Goal: Task Accomplishment & Management: Manage account settings

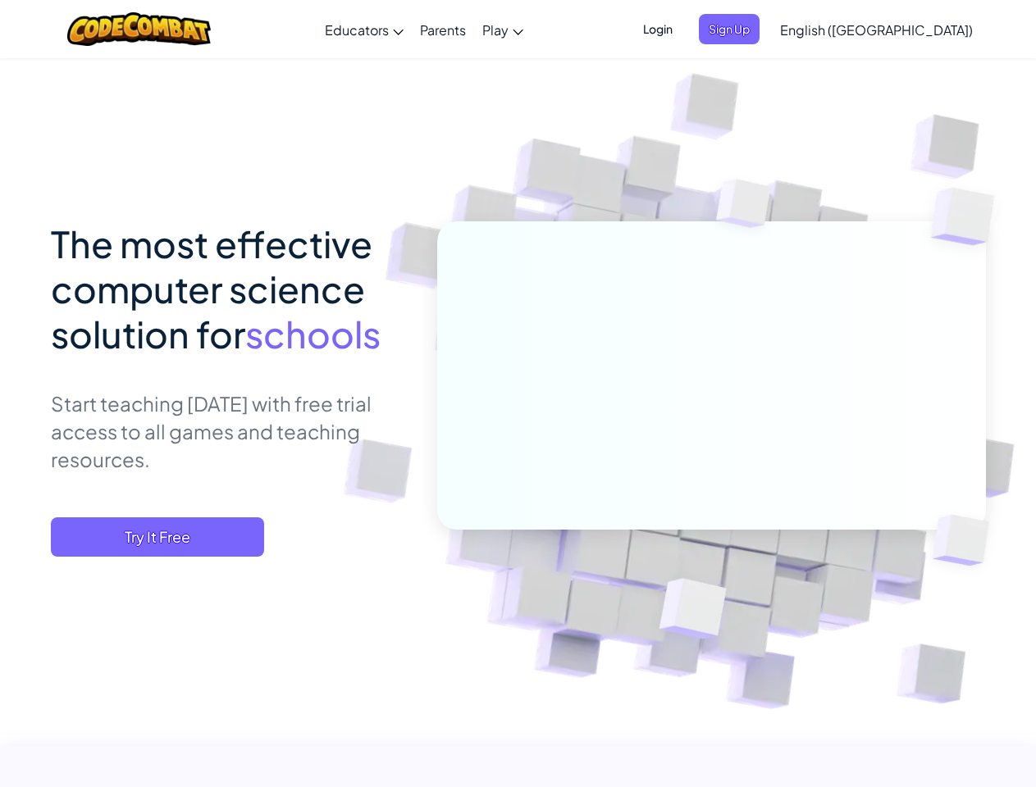
click at [682, 29] on span "Login" at bounding box center [657, 29] width 49 height 30
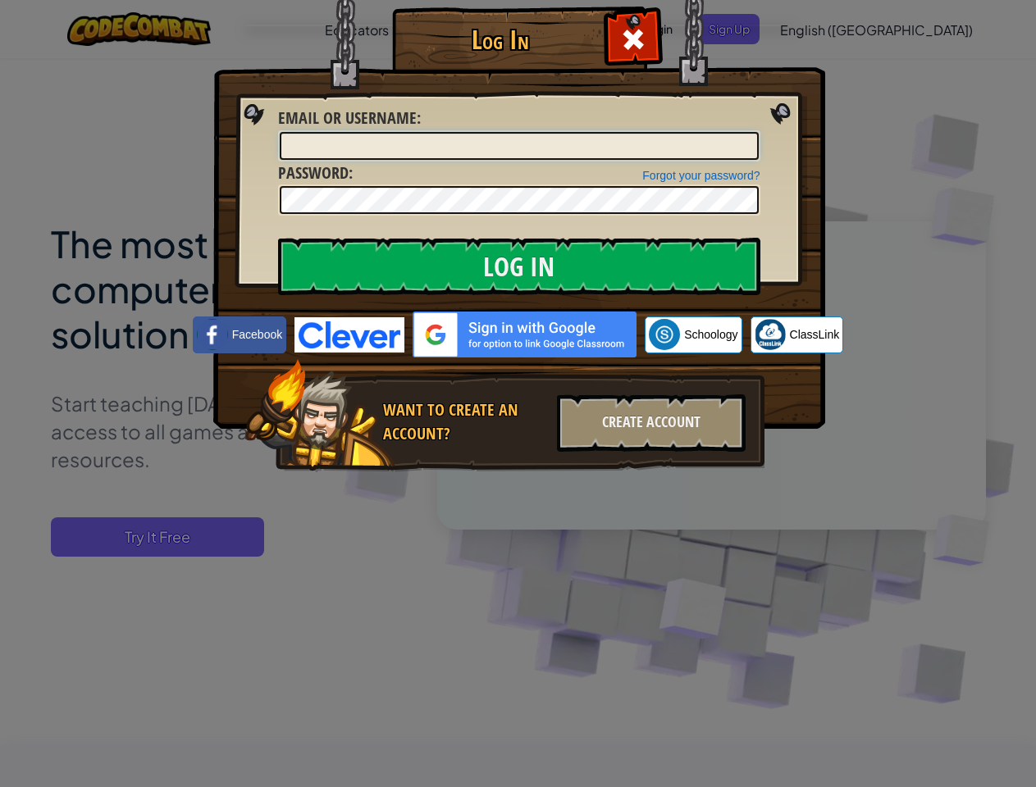
click at [756, 132] on input "Email or Username :" at bounding box center [519, 146] width 479 height 28
click at [829, 29] on div "Log In Unknown Error Email or Username : Forgot your password? Password : Log I…" at bounding box center [518, 393] width 1036 height 787
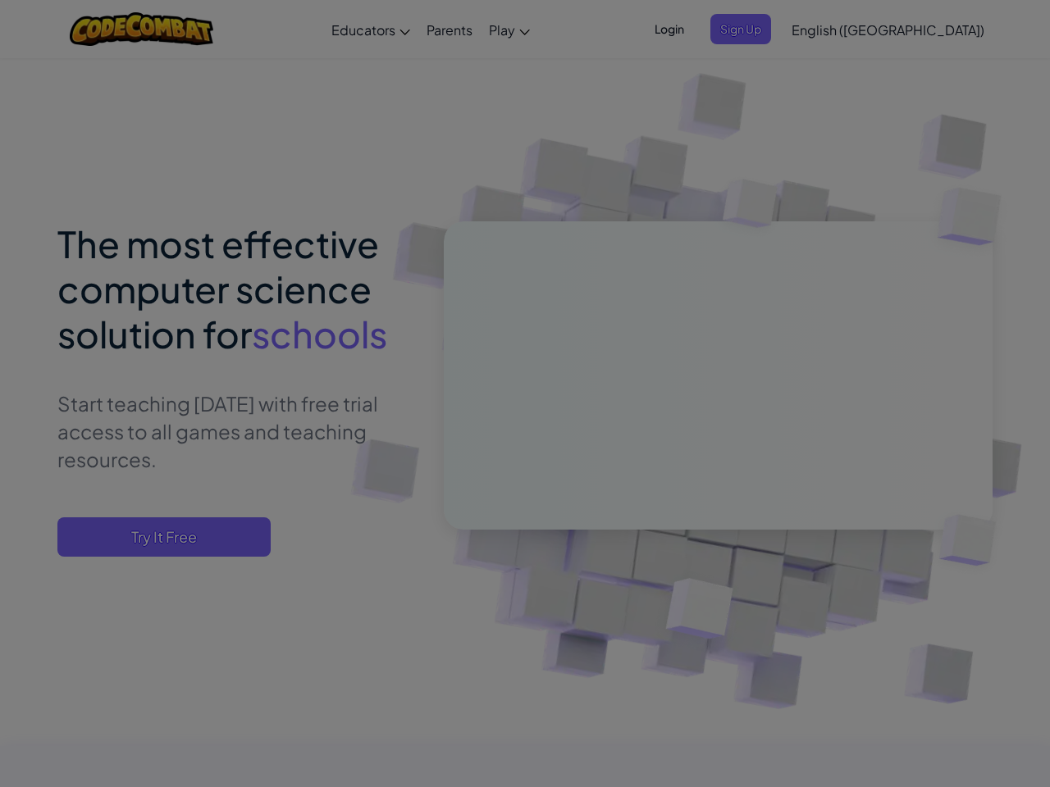
click at [829, 29] on div "Log In Unknown Error Email or Username : Forgot your password? Password : Log I…" at bounding box center [525, 393] width 1050 height 787
click at [917, 30] on div "Log In Unknown Error Email or Username : Forgot your password? Password : Log I…" at bounding box center [525, 393] width 1050 height 787
click at [157, 537] on div "Log In Unknown Error Email or Username : Forgot your password? Password : Log I…" at bounding box center [525, 393] width 1050 height 787
